Goal: Information Seeking & Learning: Learn about a topic

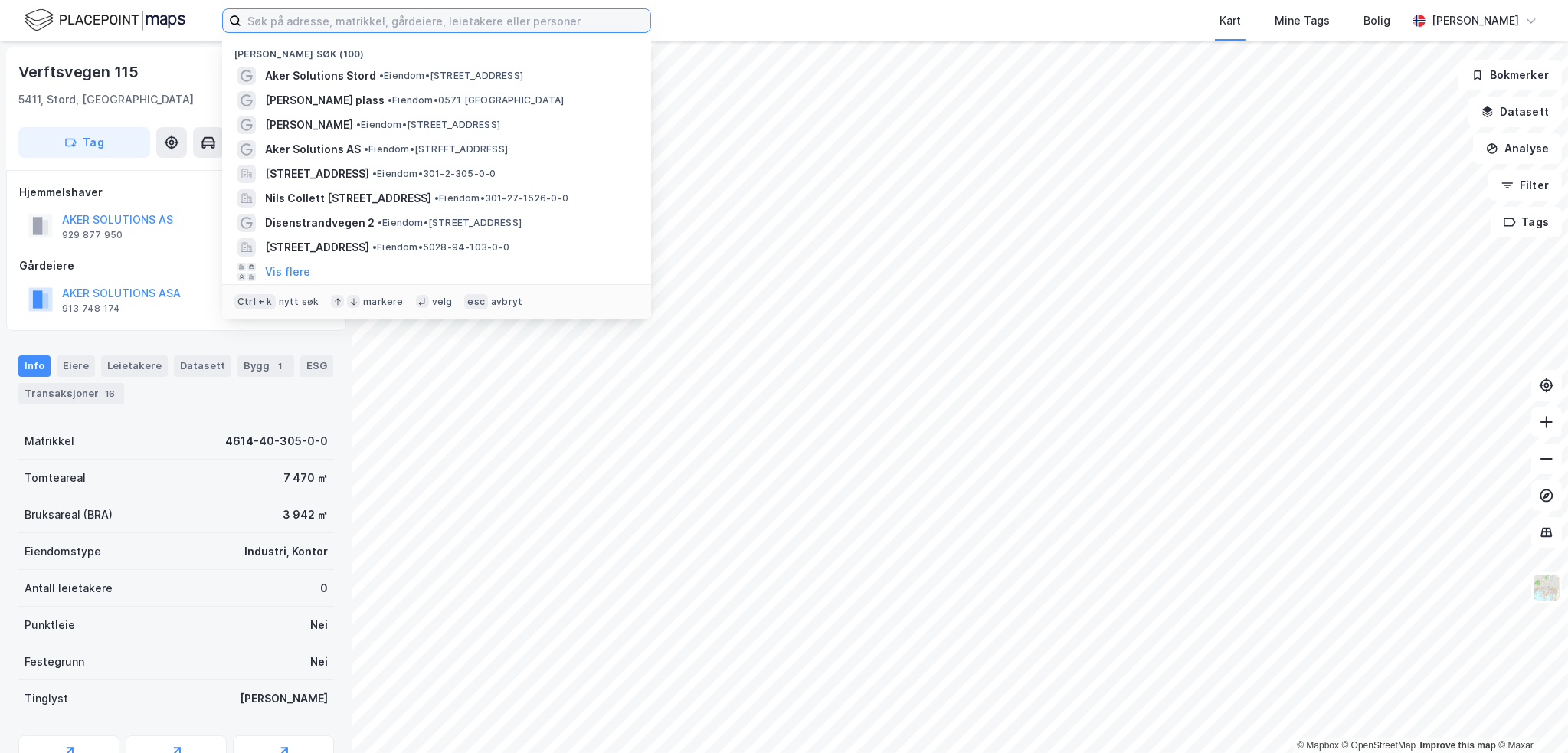
click at [311, 24] on input at bounding box center [446, 21] width 409 height 23
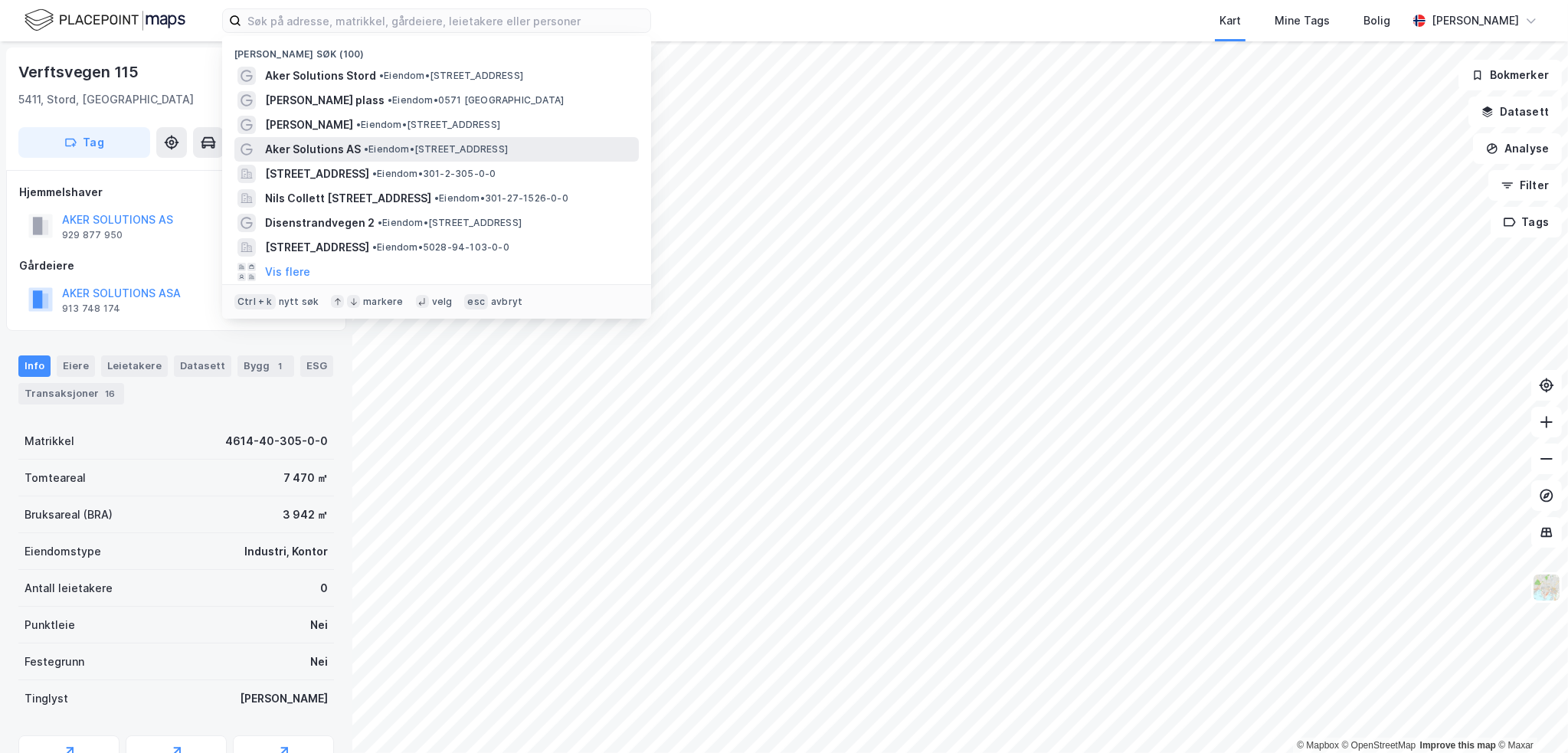
click at [471, 151] on span "• Eiendom • [STREET_ADDRESS]" at bounding box center [436, 149] width 144 height 12
